Goal: Check status: Check status

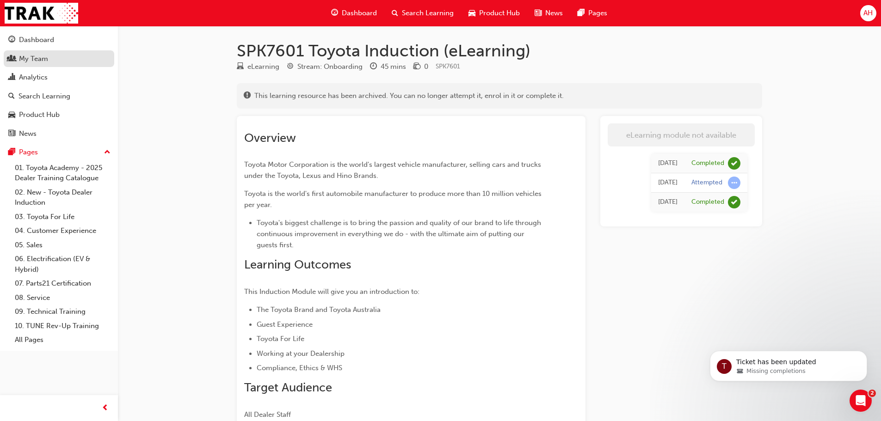
click at [37, 61] on div "My Team" at bounding box center [33, 59] width 29 height 11
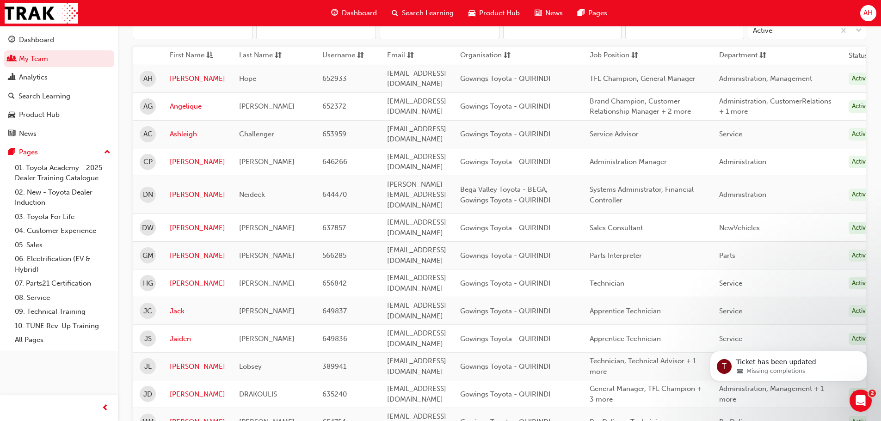
scroll to position [111, 0]
click at [53, 58] on link "My Team" at bounding box center [59, 58] width 111 height 17
click at [189, 82] on link "[PERSON_NAME]" at bounding box center [198, 80] width 56 height 11
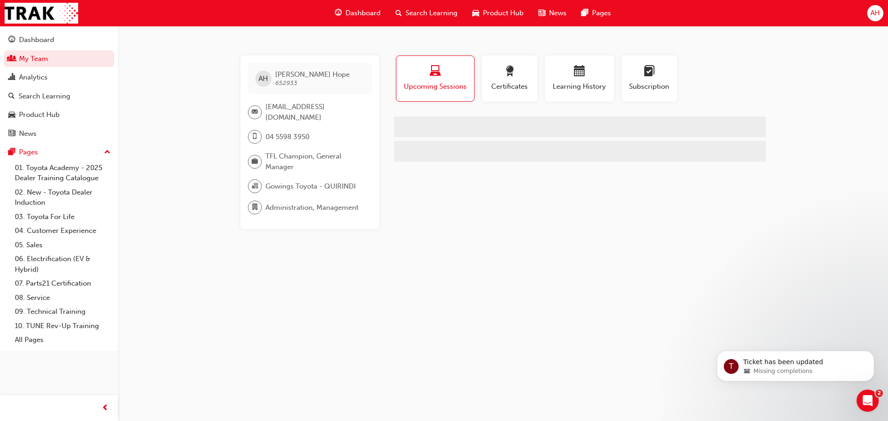
click at [189, 82] on div "AH Andrew Hope 652933 gm@gowingstoyota.com.au 04 5598 3950 TFL Champion, Genera…" at bounding box center [444, 210] width 888 height 421
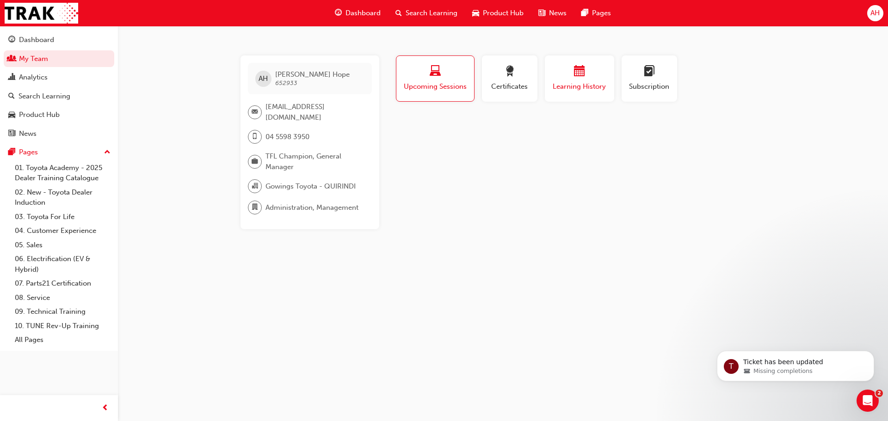
click at [571, 85] on span "Learning History" at bounding box center [580, 86] width 56 height 11
